Goal: Find specific page/section: Find specific page/section

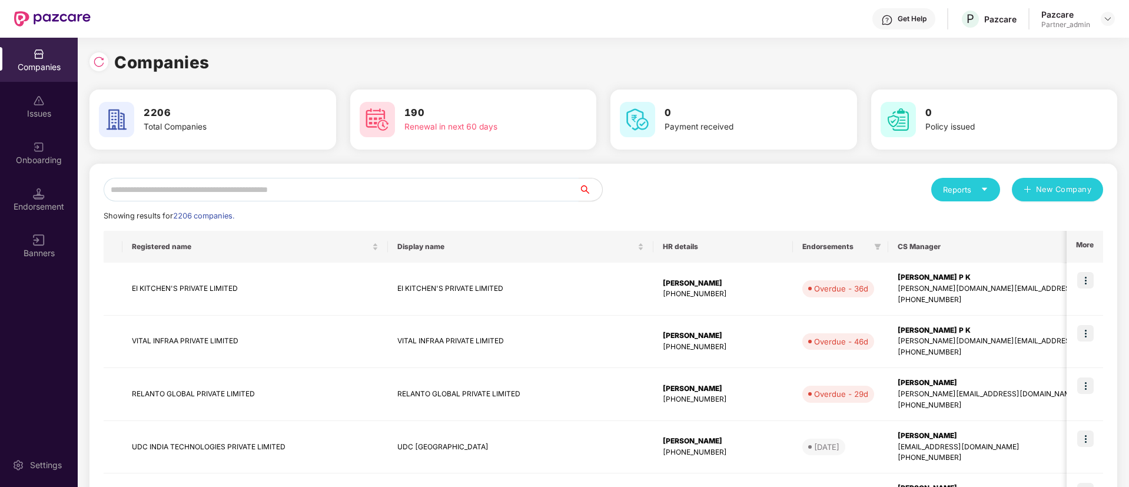
click at [304, 185] on input "text" at bounding box center [341, 190] width 475 height 24
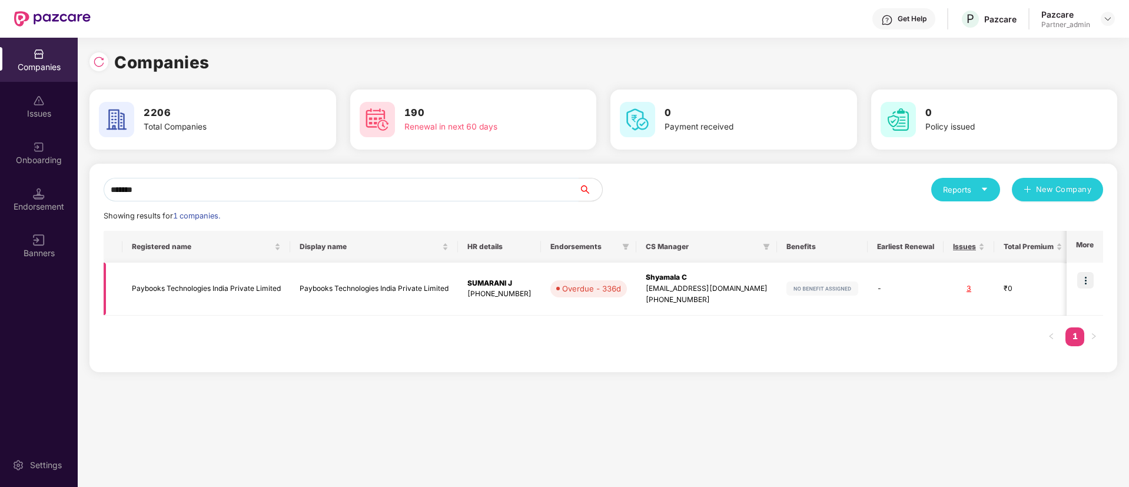
type input "*******"
click at [371, 295] on td "Paybooks Technologies India Private Limited" at bounding box center [374, 289] width 168 height 53
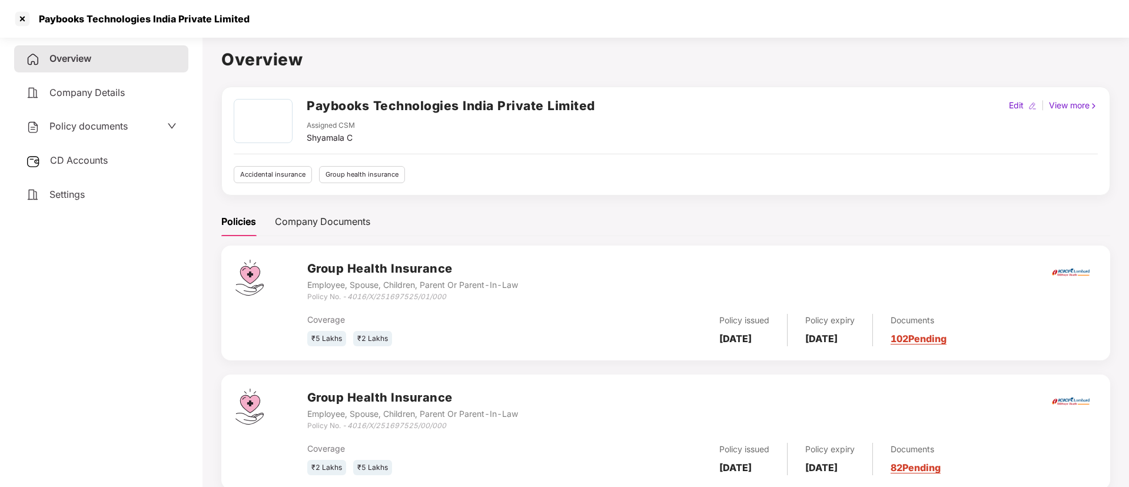
click at [139, 132] on div "Policy documents" at bounding box center [101, 126] width 151 height 15
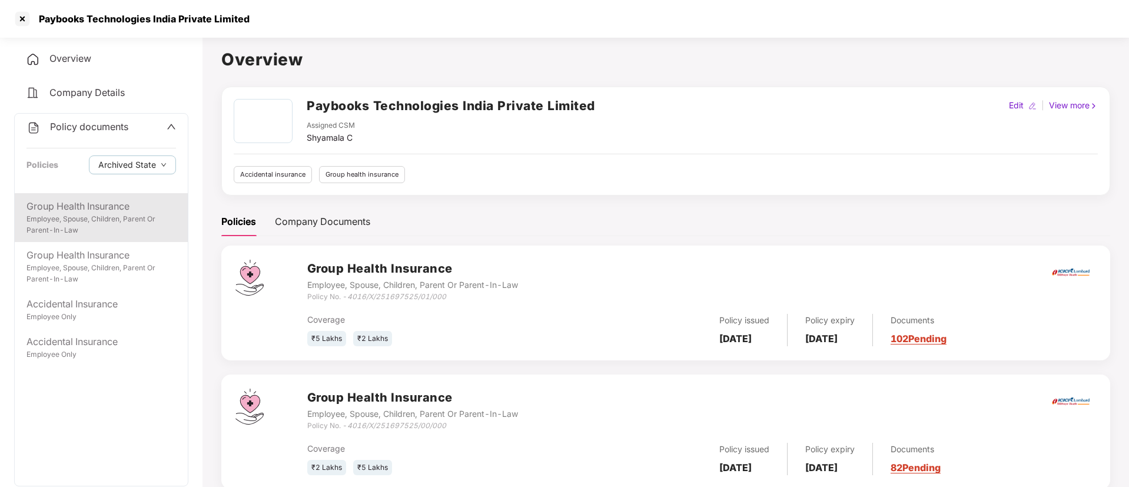
click at [130, 222] on div "Employee, Spouse, Children, Parent Or Parent-In-Law" at bounding box center [101, 225] width 150 height 22
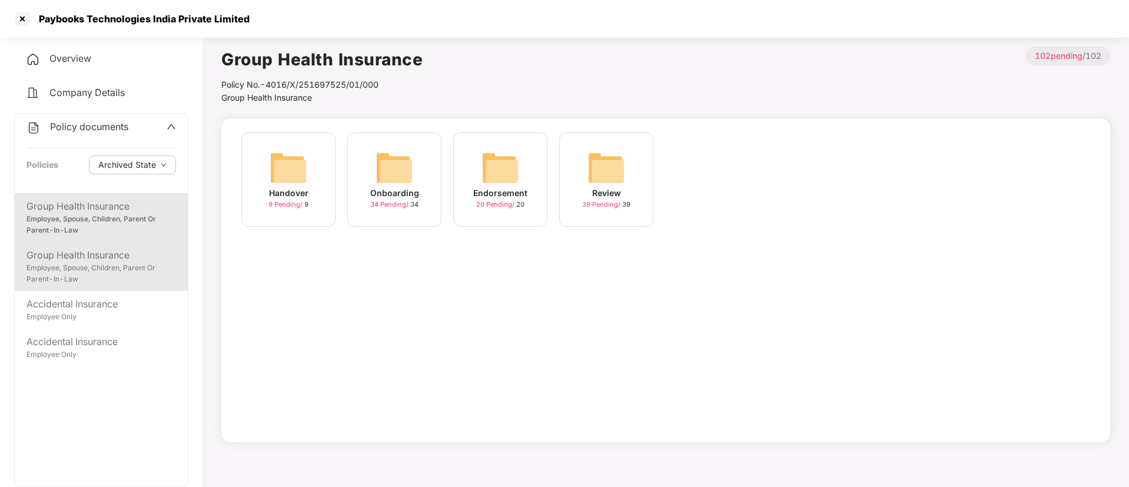
click at [130, 267] on div "Employee, Spouse, Children, Parent Or Parent-In-Law" at bounding box center [101, 274] width 150 height 22
click at [128, 223] on div "Employee, Spouse, Children, Parent Or Parent-In-Law" at bounding box center [101, 225] width 150 height 22
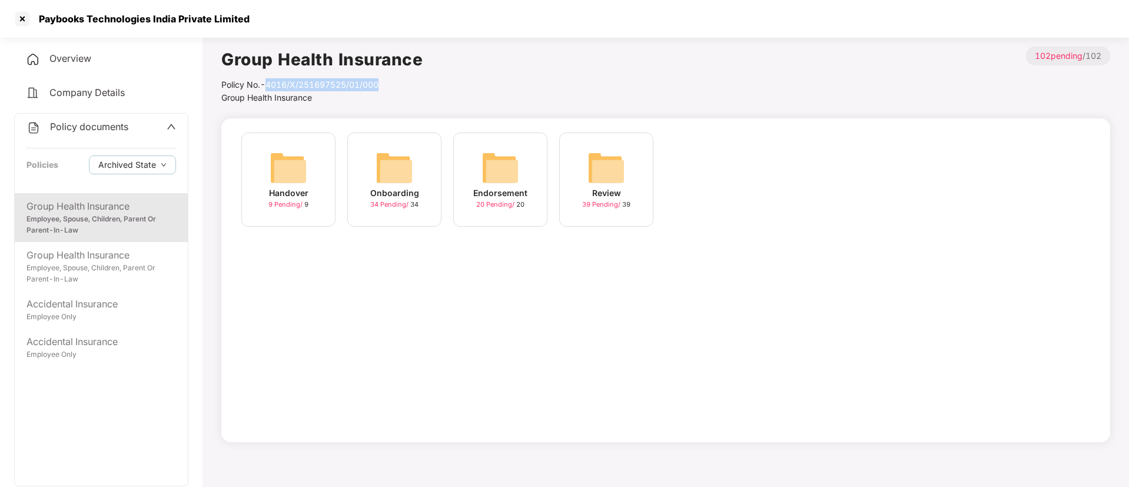
drag, startPoint x: 281, startPoint y: 87, endPoint x: 410, endPoint y: 81, distance: 129.7
click at [410, 81] on div "Policy No.- 4016/X/251697525/01/000" at bounding box center [321, 84] width 201 height 13
copy div "4016/X/251697525/01/000"
click at [114, 121] on span "Policy documents" at bounding box center [89, 127] width 78 height 12
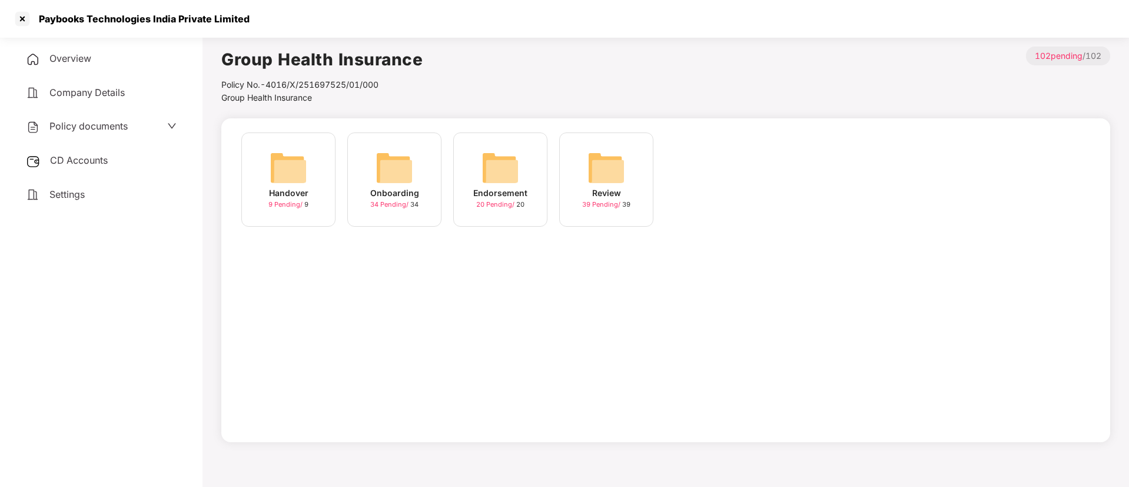
click at [108, 152] on div "CD Accounts" at bounding box center [101, 160] width 174 height 27
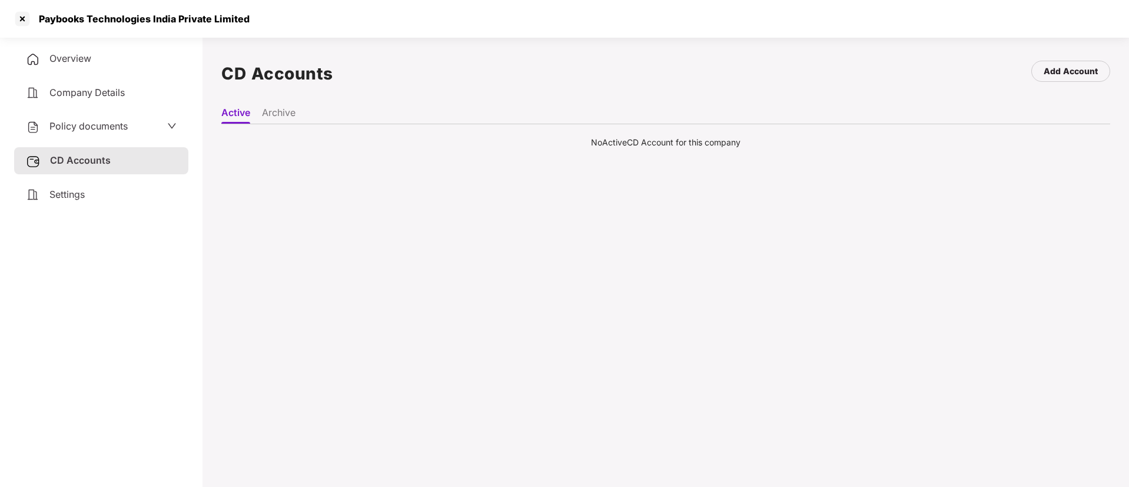
click at [276, 110] on li "Archive" at bounding box center [279, 115] width 34 height 17
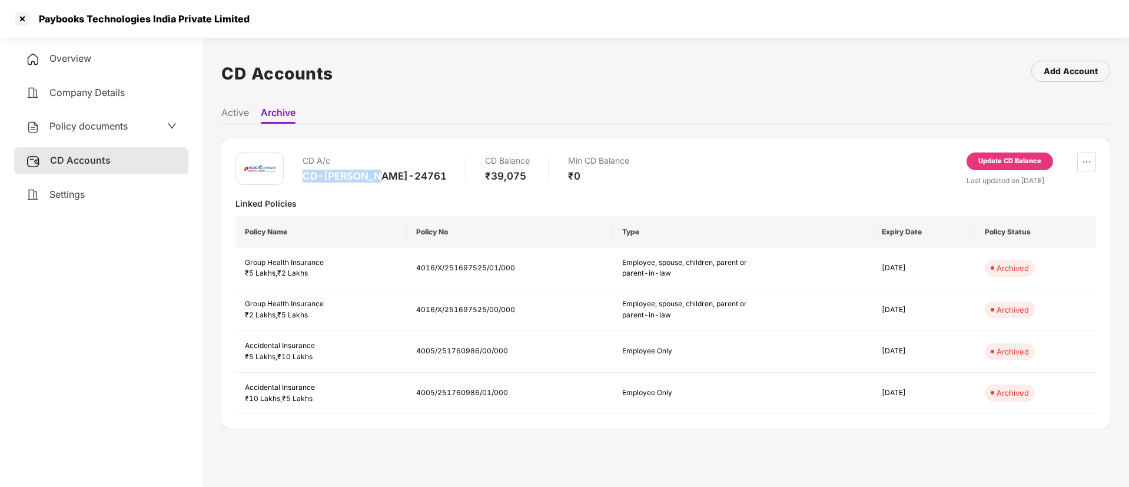
drag, startPoint x: 300, startPoint y: 178, endPoint x: 379, endPoint y: 177, distance: 78.9
click at [379, 177] on div "CD A/c CD-[PERSON_NAME]-24761 CD Balance ₹39,075 Min CD Balance ₹0" at bounding box center [433, 169] width 394 height 34
copy div "CD-[PERSON_NAME]-24761"
click at [19, 16] on div at bounding box center [22, 18] width 19 height 19
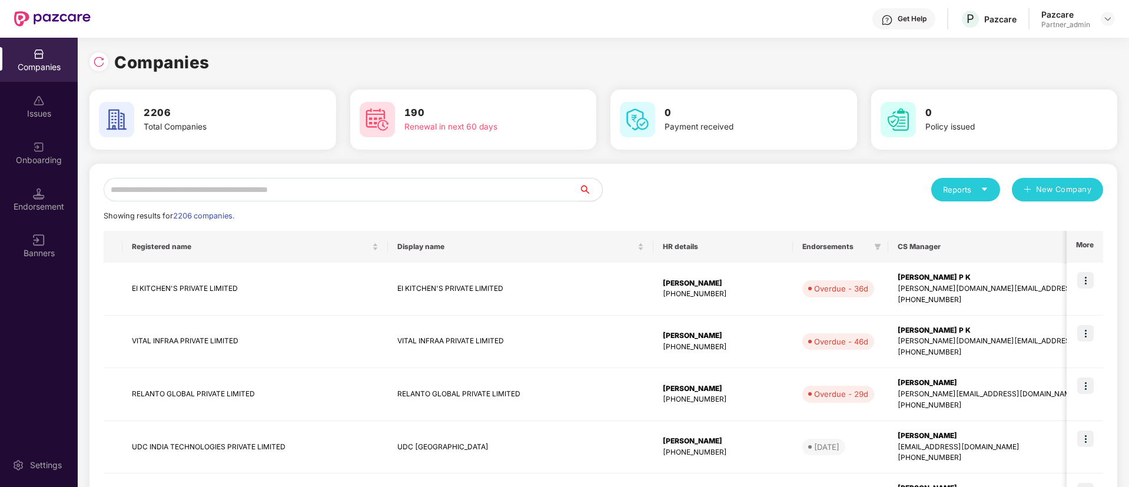
click at [416, 197] on input "text" at bounding box center [341, 190] width 475 height 24
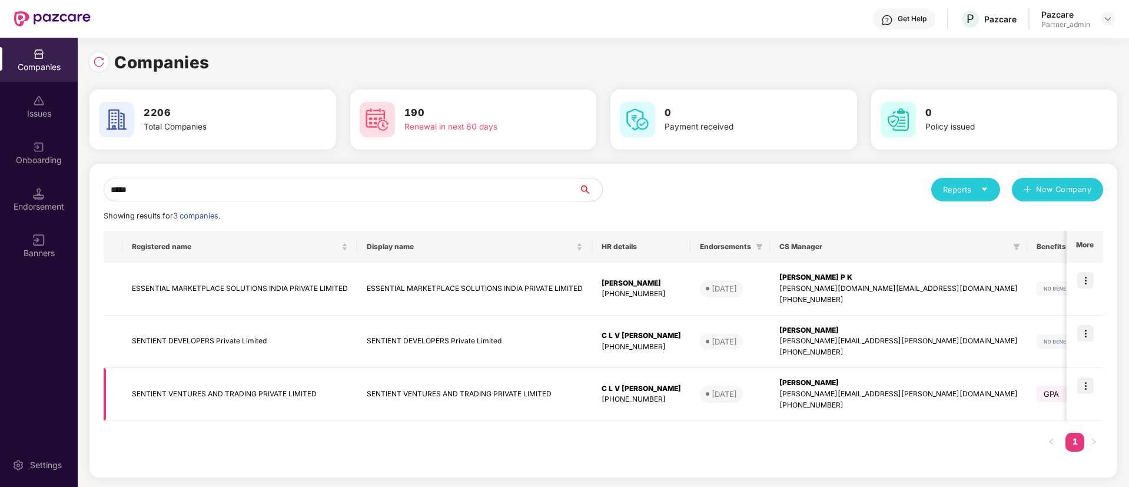
type input "*****"
click at [1087, 382] on img at bounding box center [1085, 385] width 16 height 16
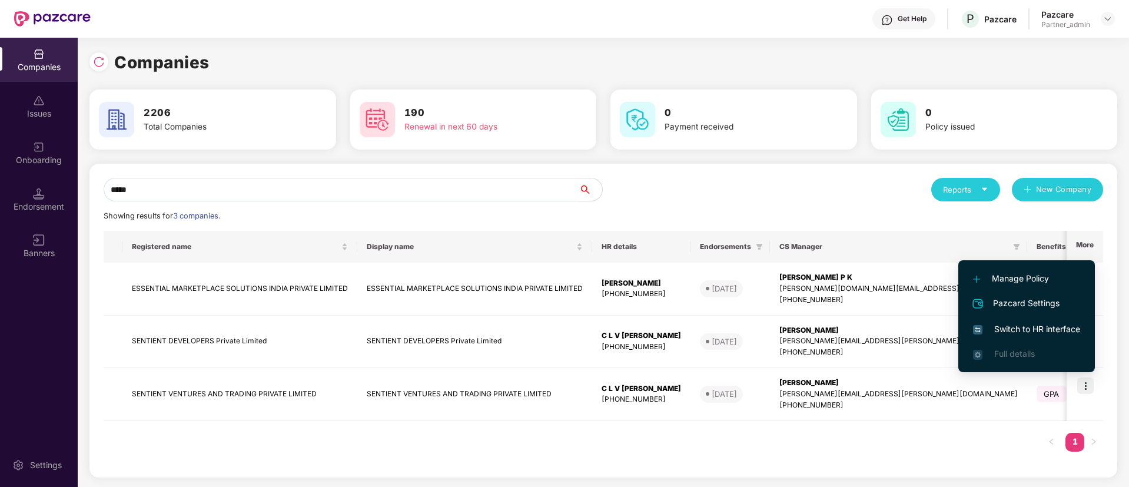
click at [1054, 329] on span "Switch to HR interface" at bounding box center [1026, 329] width 107 height 13
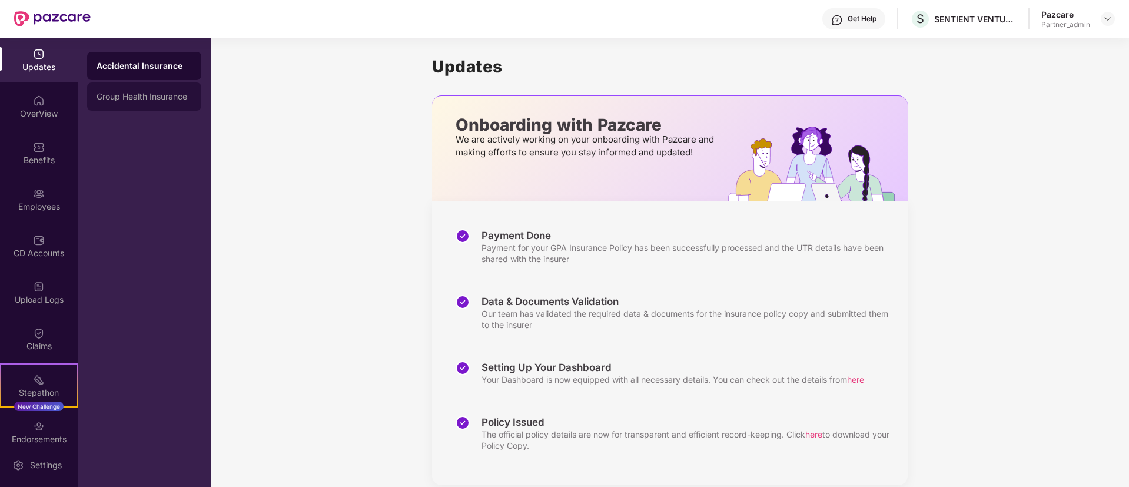
click at [174, 92] on div "Group Health Insurance" at bounding box center [144, 96] width 95 height 9
click at [156, 65] on div "Accidental Insurance" at bounding box center [144, 65] width 95 height 9
click at [25, 107] on div "OverView" at bounding box center [39, 106] width 78 height 44
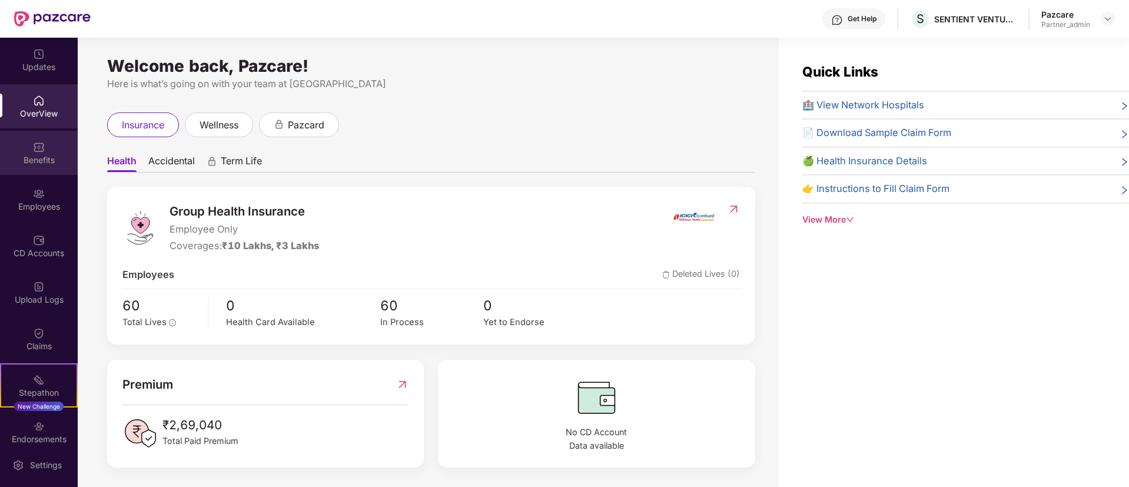
click at [26, 154] on div "Benefits" at bounding box center [39, 160] width 78 height 12
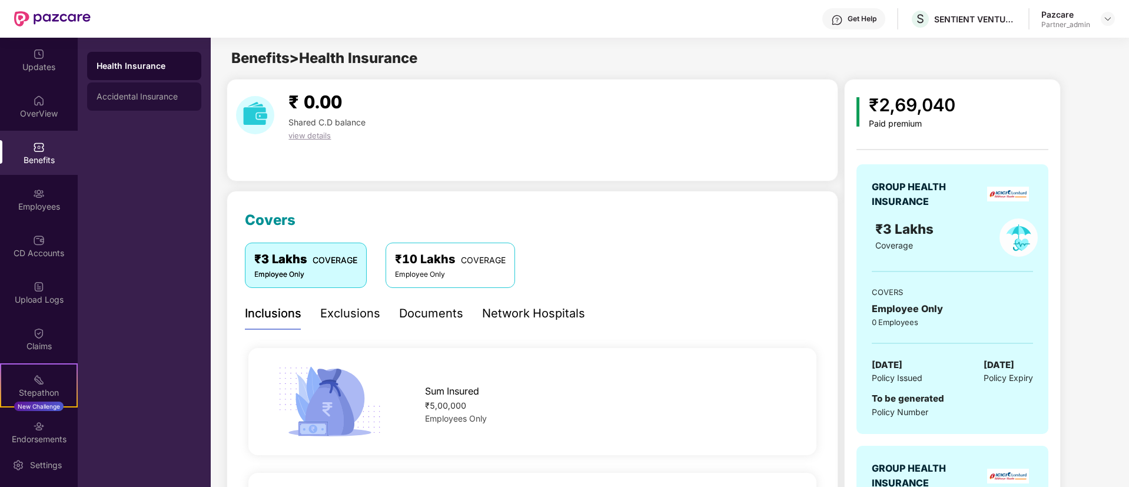
click at [101, 102] on div "Accidental Insurance" at bounding box center [144, 96] width 114 height 28
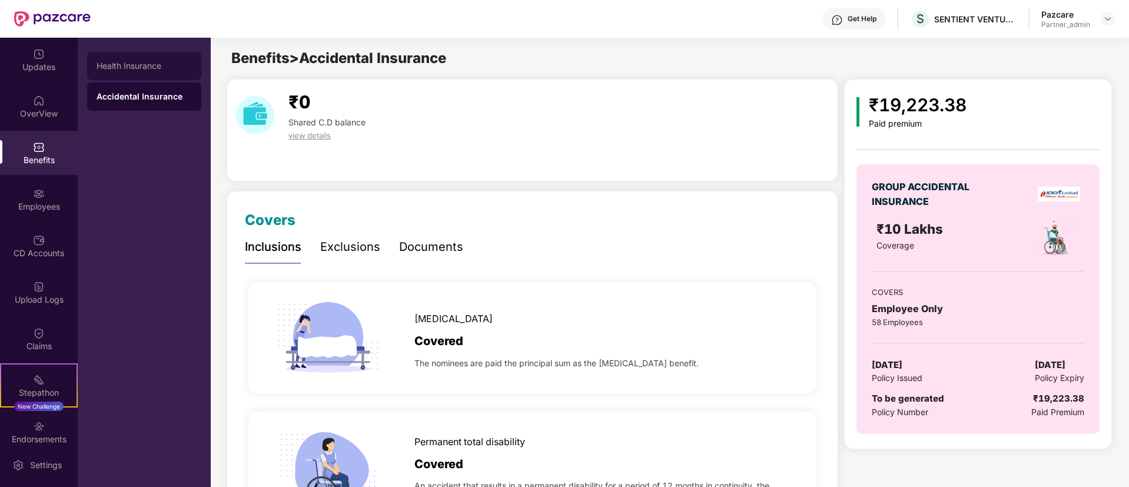
click at [165, 62] on div "Health Insurance" at bounding box center [144, 65] width 95 height 9
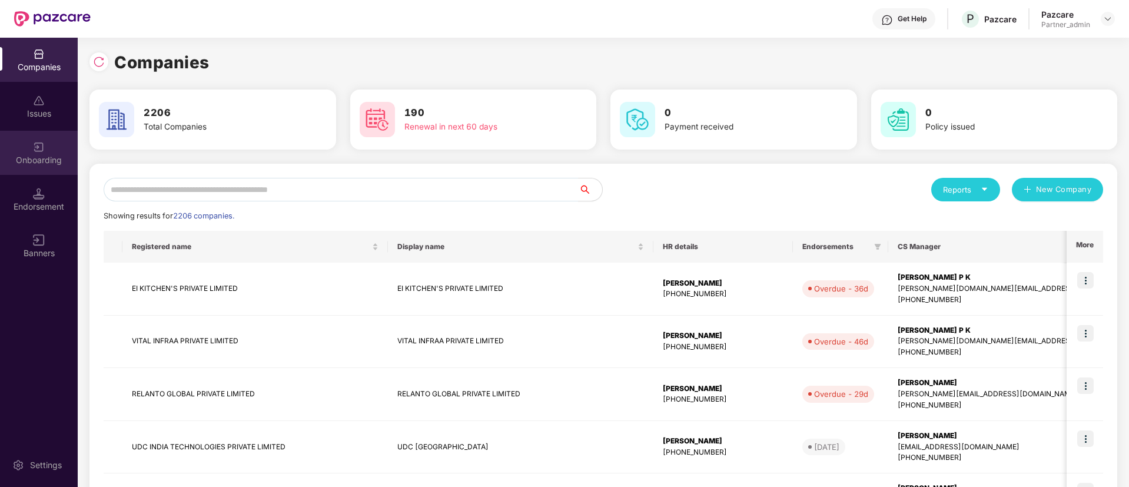
click at [41, 154] on div "Onboarding" at bounding box center [39, 160] width 78 height 12
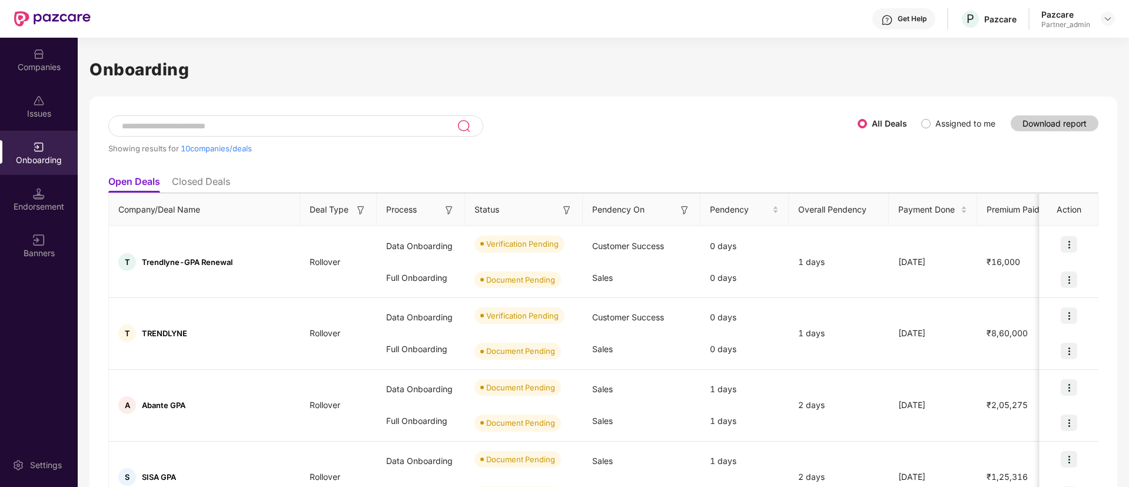
click at [350, 122] on input at bounding box center [289, 126] width 336 height 10
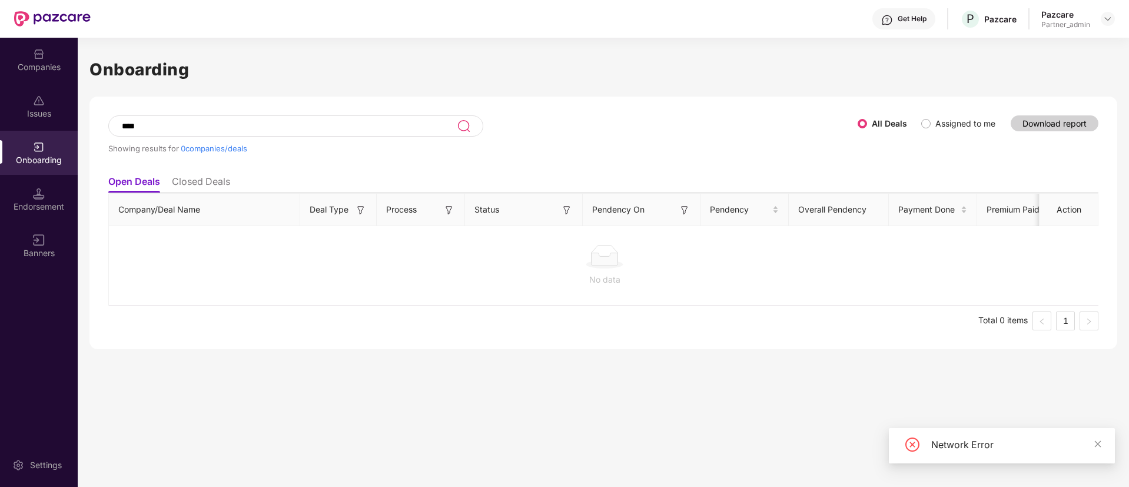
type input "****"
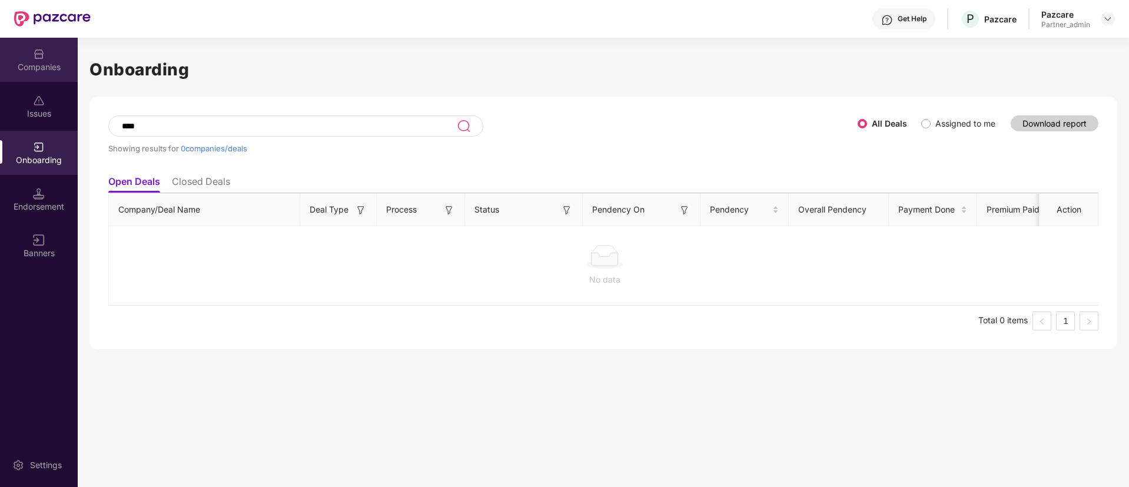
click at [52, 61] on div "Companies" at bounding box center [39, 67] width 78 height 12
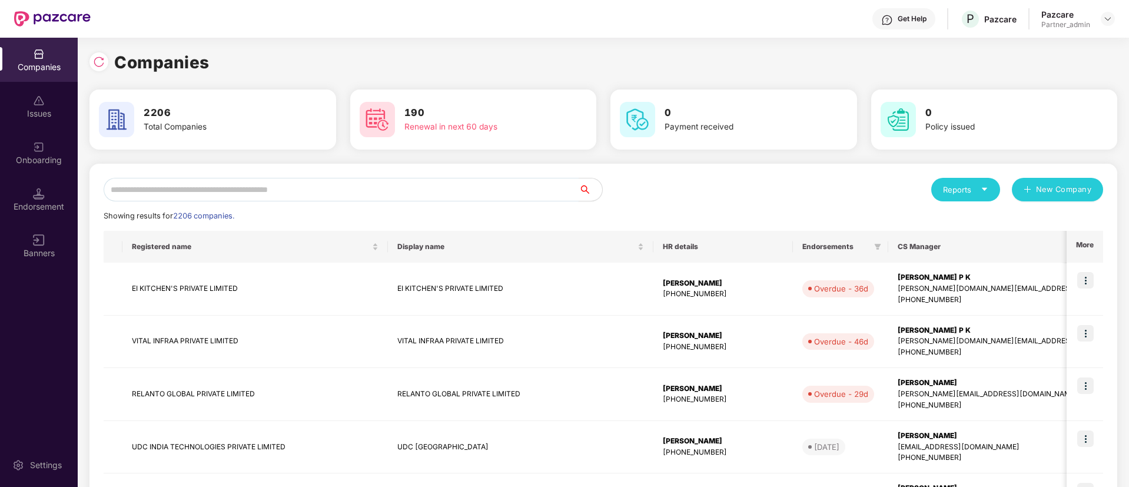
click at [299, 191] on input "text" at bounding box center [341, 190] width 475 height 24
click at [30, 158] on div "Onboarding" at bounding box center [39, 160] width 78 height 12
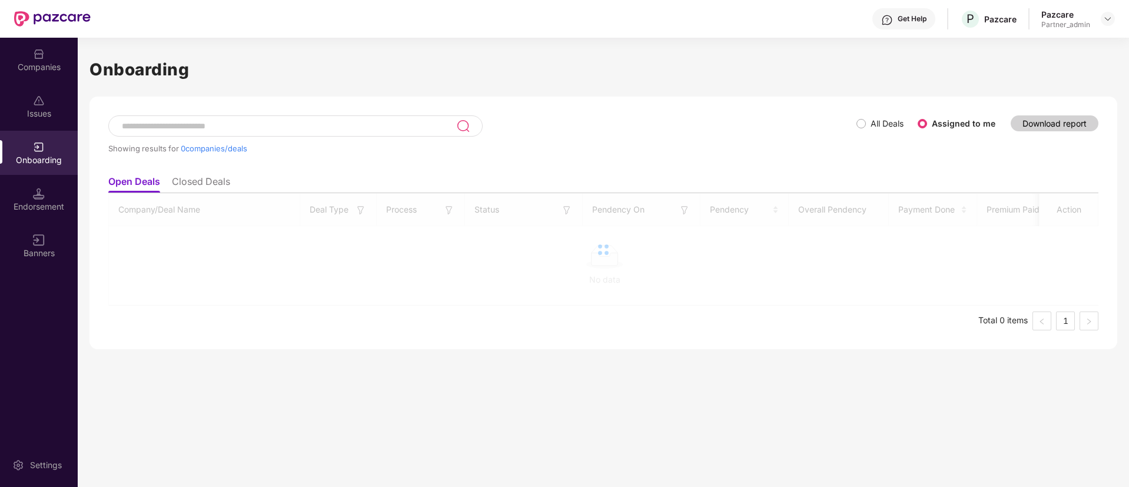
click at [254, 119] on div at bounding box center [295, 125] width 374 height 21
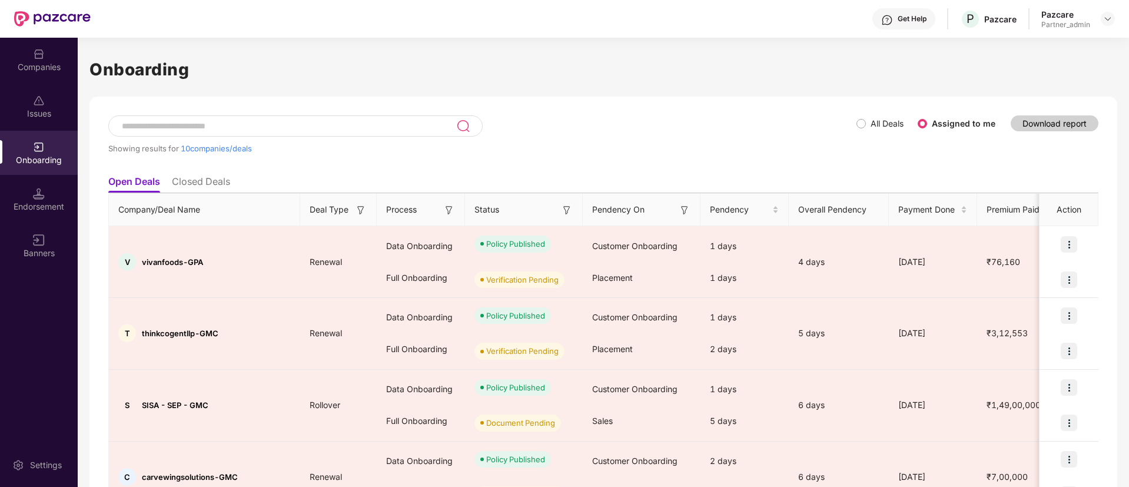
click at [872, 121] on label "All Deals" at bounding box center [887, 123] width 33 height 10
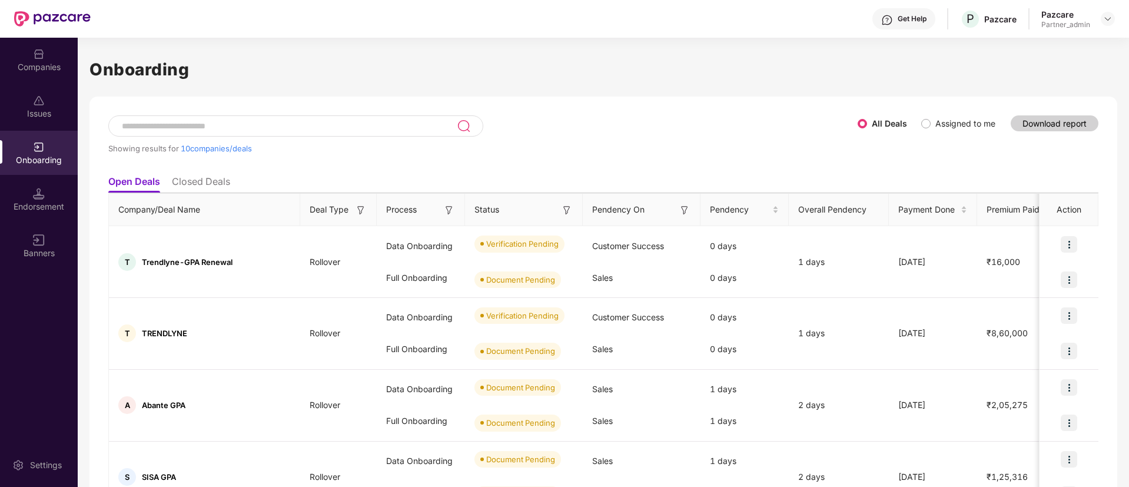
click at [300, 125] on input at bounding box center [289, 126] width 336 height 10
paste input "********"
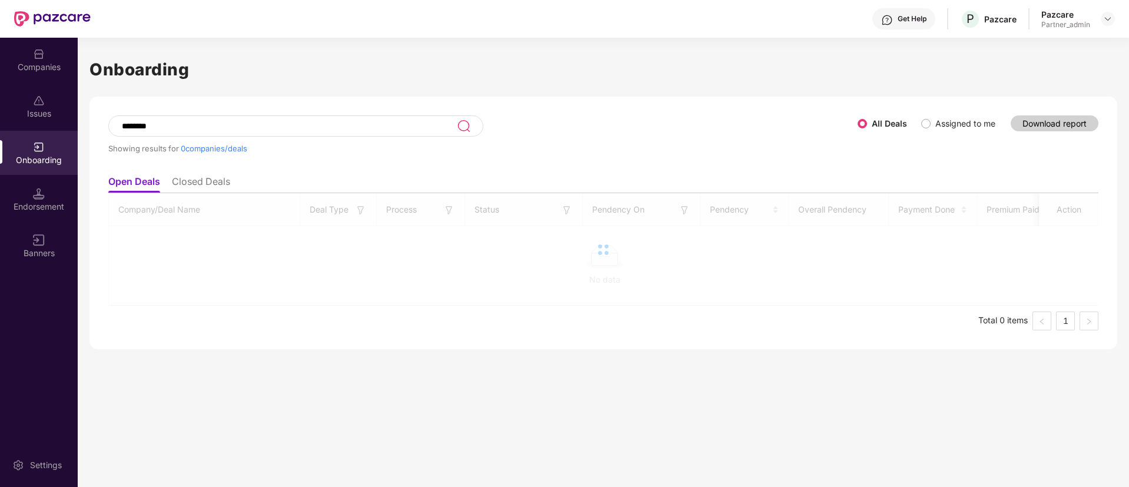
type input "********"
click at [45, 60] on div "Companies" at bounding box center [39, 60] width 78 height 44
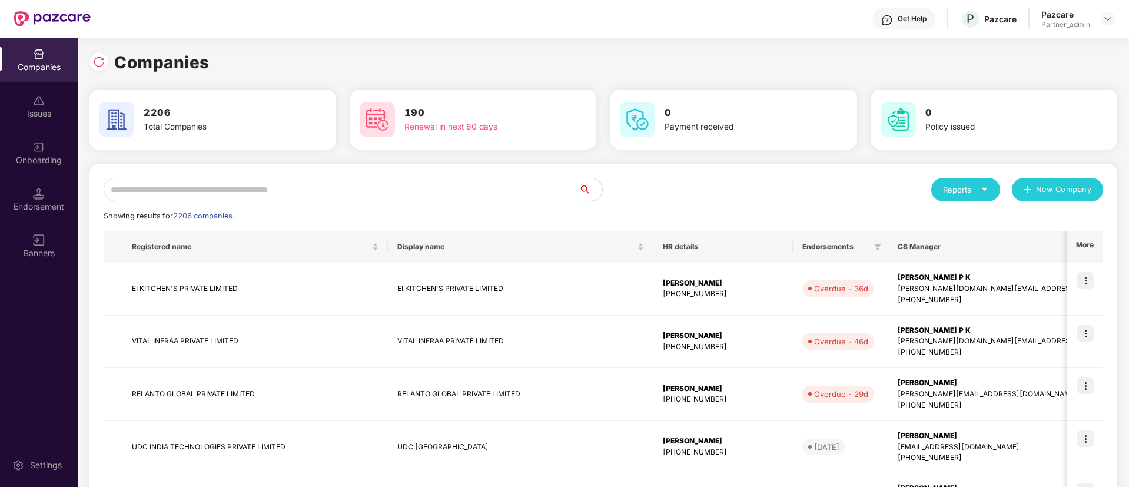
click at [372, 191] on input "text" at bounding box center [341, 190] width 475 height 24
paste input "********"
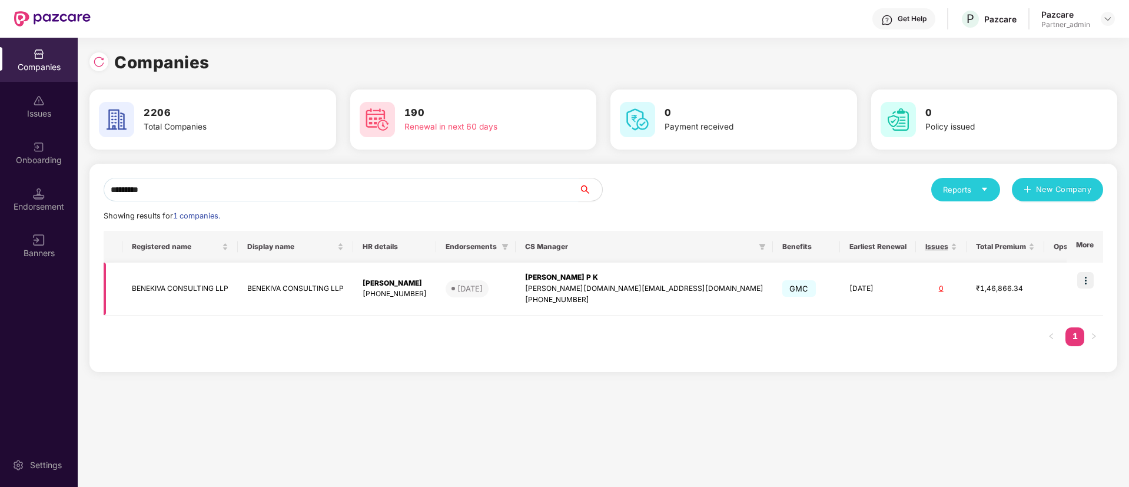
type input "********"
click at [353, 284] on td "BENEKIVA CONSULTING LLP" at bounding box center [295, 289] width 115 height 53
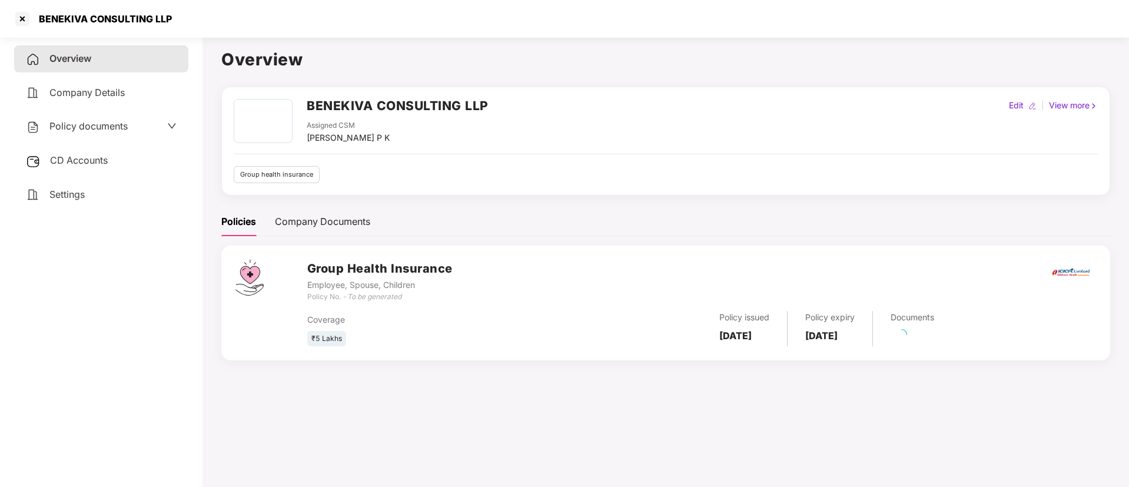
click at [132, 127] on div "Policy documents" at bounding box center [101, 126] width 151 height 15
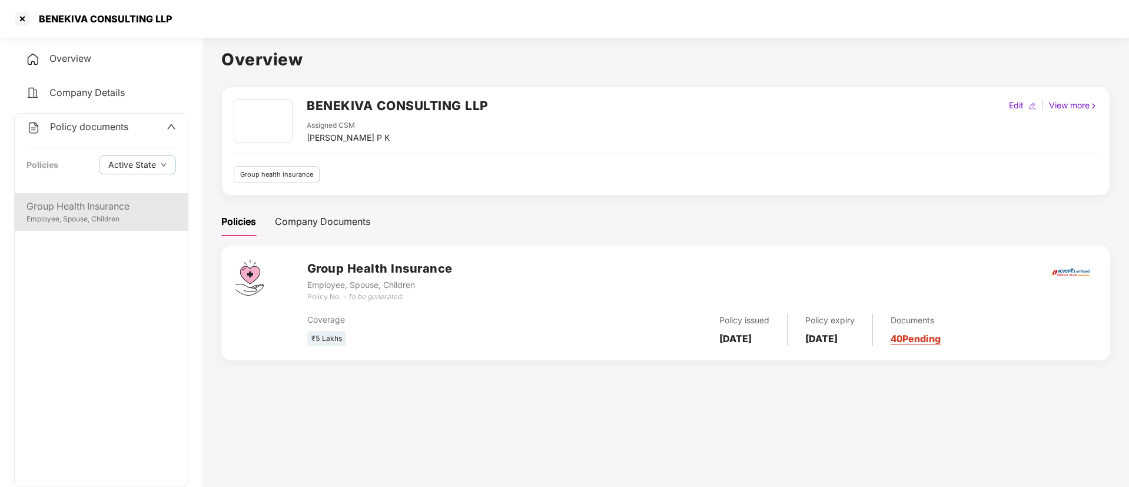
click at [132, 211] on div "Group Health Insurance" at bounding box center [101, 206] width 150 height 15
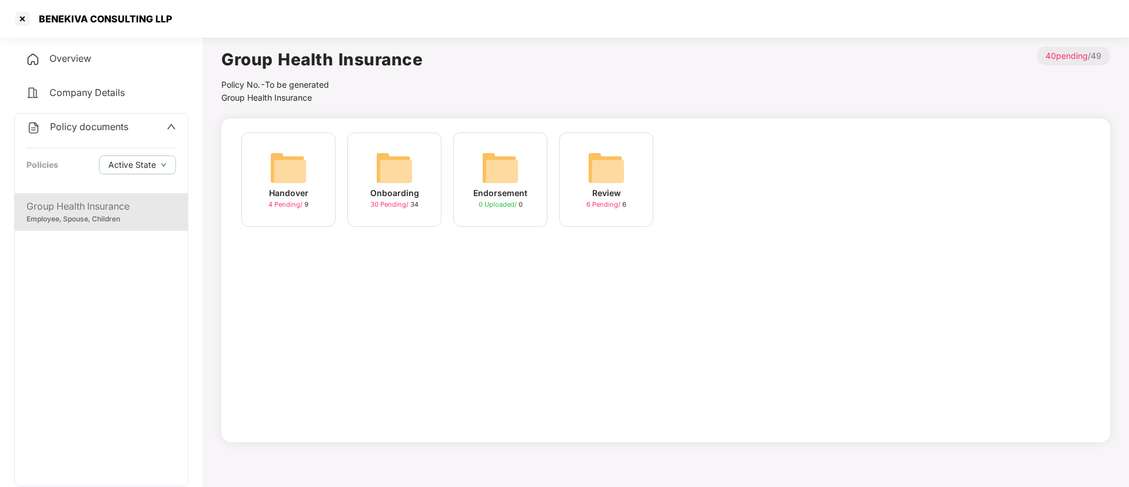
click at [389, 207] on span "30 Pending /" at bounding box center [390, 204] width 40 height 8
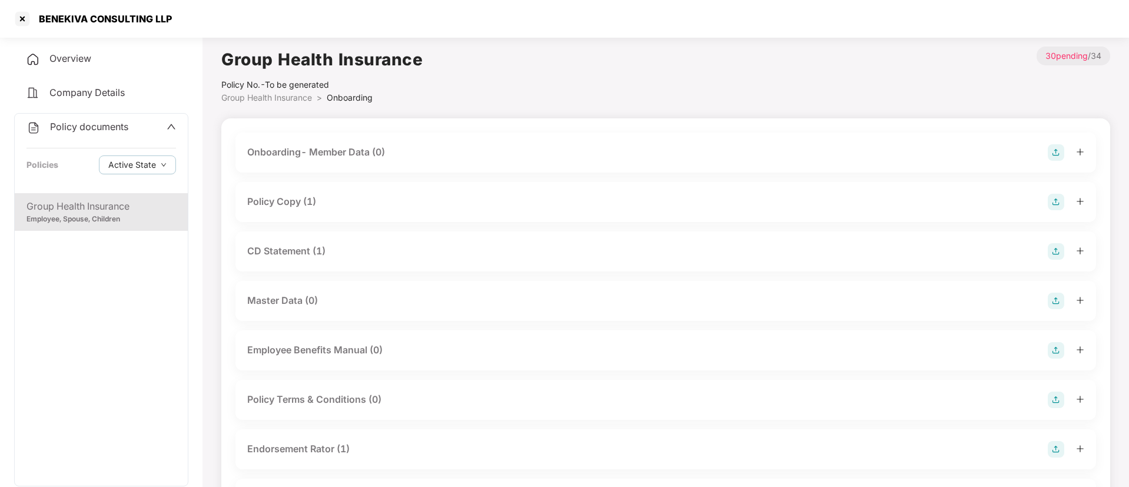
click at [272, 193] on div "Policy Copy (1)" at bounding box center [666, 202] width 861 height 40
click at [273, 196] on div "Policy Copy (1)" at bounding box center [281, 201] width 69 height 15
